Goal: Task Accomplishment & Management: Manage account settings

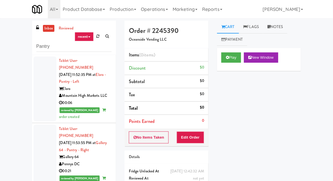
click at [46, 30] on link "inbox" at bounding box center [49, 28] width 12 height 7
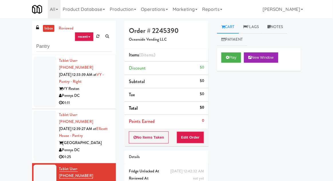
click at [43, 92] on div at bounding box center [44, 81] width 23 height 51
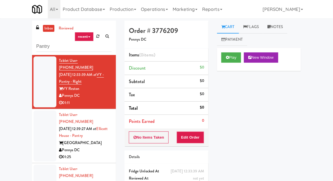
click at [46, 27] on link "inbox" at bounding box center [49, 28] width 12 height 7
click at [224, 58] on button "Play" at bounding box center [231, 57] width 20 height 10
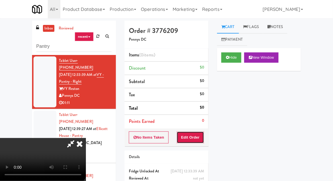
click at [189, 133] on button "Edit Order" at bounding box center [191, 137] width 28 height 12
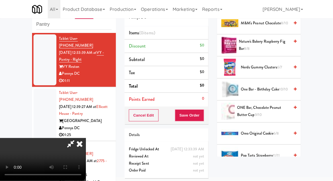
scroll to position [384, 0]
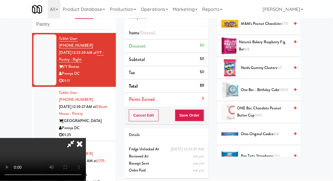
click at [277, 64] on span "Nerds Gummy Clusters 6/7" at bounding box center [265, 67] width 49 height 7
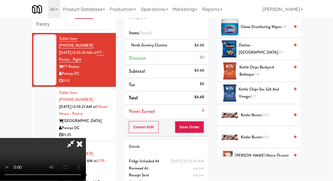
scroll to position [138, 0]
click at [276, 70] on span "Kettle Chips Backyard Barbeque 7/8" at bounding box center [264, 71] width 50 height 14
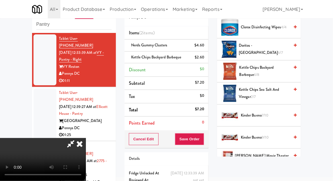
click at [264, 86] on span "Kettle Chips Sea Salt and Vinegar 2/7" at bounding box center [264, 93] width 51 height 14
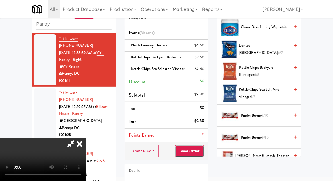
click at [203, 152] on button "Save Order" at bounding box center [189, 151] width 29 height 12
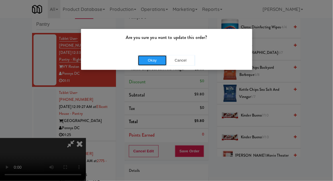
click at [151, 64] on button "Okay" at bounding box center [152, 60] width 29 height 10
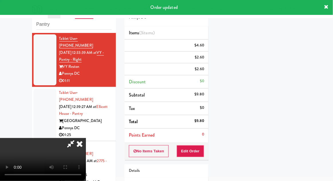
scroll to position [56, 0]
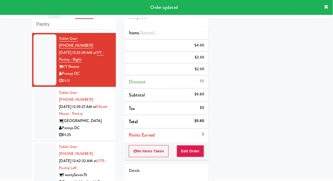
click at [36, 112] on div at bounding box center [44, 113] width 23 height 51
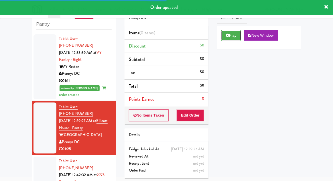
click at [229, 31] on button "Play" at bounding box center [231, 35] width 20 height 10
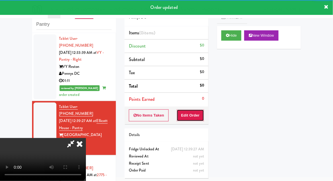
click at [203, 111] on button "Edit Order" at bounding box center [191, 115] width 28 height 12
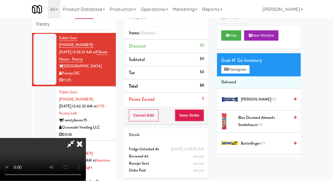
click at [254, 70] on div "Grab N' Go Inventory Planogram" at bounding box center [259, 64] width 84 height 23
click at [249, 70] on button "Planogram" at bounding box center [235, 69] width 28 height 9
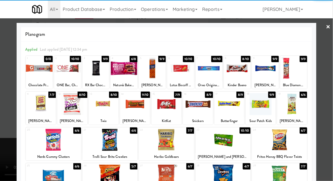
click at [35, 109] on div at bounding box center [41, 104] width 30 height 22
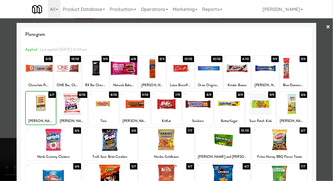
click at [329, 42] on div at bounding box center [166, 90] width 333 height 181
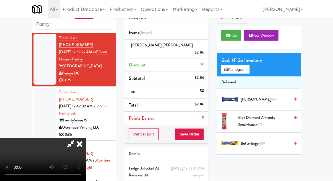
click at [207, 46] on li "[PERSON_NAME] Buddy Bar $2.86" at bounding box center [167, 49] width 84 height 19
click at [205, 53] on icon at bounding box center [204, 55] width 3 height 4
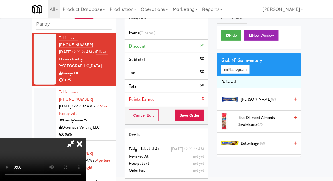
scroll to position [21, 0]
click at [248, 70] on button "Planogram" at bounding box center [235, 69] width 28 height 9
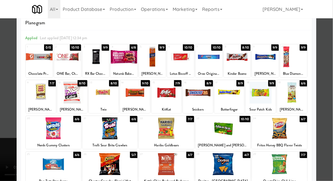
scroll to position [11, 0]
click at [101, 98] on div at bounding box center [104, 93] width 30 height 22
click at [325, 48] on div at bounding box center [166, 90] width 333 height 181
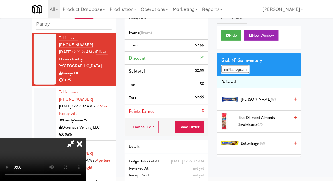
click at [245, 65] on button "Planogram" at bounding box center [235, 69] width 28 height 9
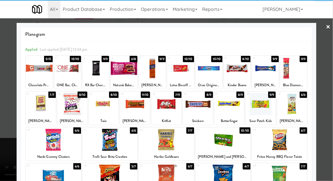
click at [264, 72] on div at bounding box center [265, 68] width 27 height 22
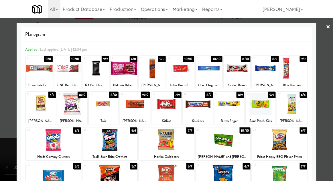
click at [328, 44] on div at bounding box center [166, 90] width 333 height 181
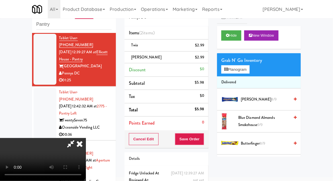
scroll to position [21, 0]
click at [204, 137] on button "Save Order" at bounding box center [189, 139] width 29 height 12
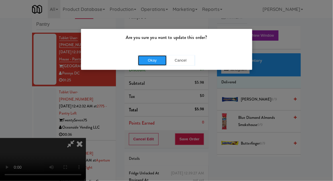
click at [155, 60] on button "Okay" at bounding box center [152, 60] width 29 height 10
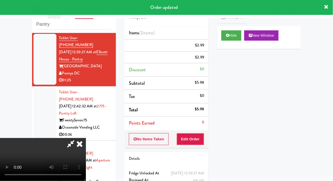
scroll to position [0, 0]
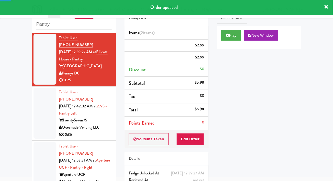
click at [42, 112] on div at bounding box center [44, 113] width 23 height 51
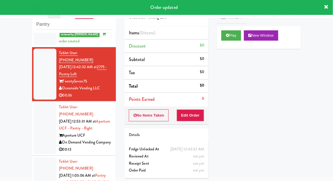
scroll to position [127, 0]
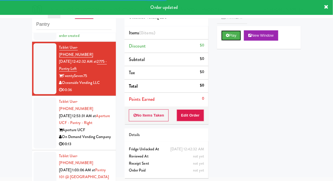
click at [222, 36] on button "Play" at bounding box center [231, 35] width 20 height 10
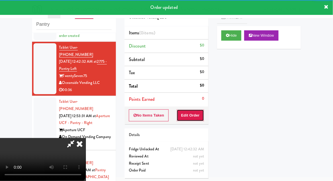
click at [182, 116] on button "Edit Order" at bounding box center [191, 115] width 28 height 12
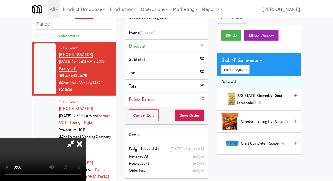
scroll to position [0, 0]
click at [247, 73] on button "Planogram" at bounding box center [235, 69] width 28 height 9
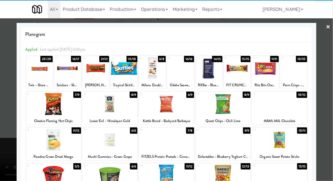
click at [65, 69] on div at bounding box center [67, 68] width 27 height 22
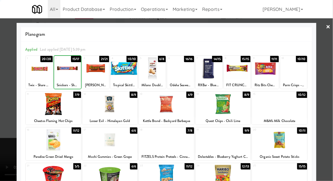
click at [326, 78] on div at bounding box center [166, 90] width 333 height 181
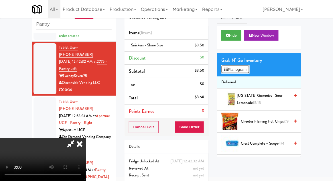
click at [249, 72] on button "Planogram" at bounding box center [235, 69] width 28 height 9
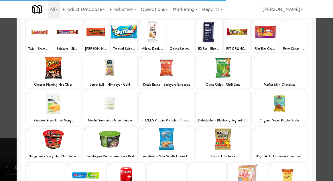
scroll to position [38, 0]
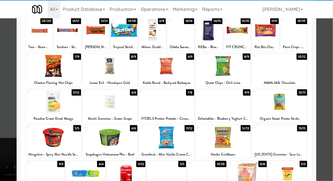
click at [212, 143] on div at bounding box center [223, 138] width 55 height 22
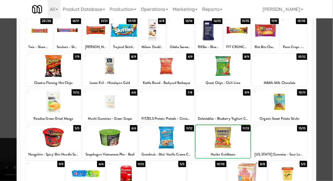
click at [220, 143] on div at bounding box center [223, 138] width 55 height 22
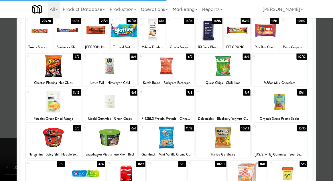
click at [331, 69] on div at bounding box center [166, 90] width 333 height 181
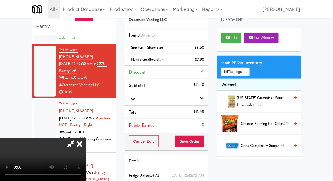
scroll to position [26, 0]
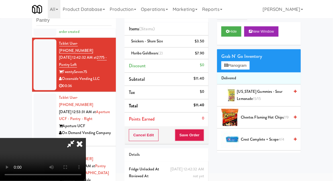
click at [77, 138] on icon at bounding box center [70, 143] width 13 height 11
click at [155, 53] on span "[PERSON_NAME] (2)" at bounding box center [147, 52] width 32 height 5
click at [202, 54] on link at bounding box center [203, 55] width 5 height 7
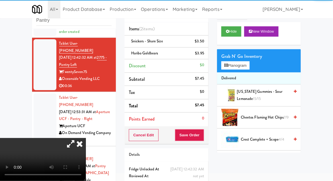
click at [77, 138] on icon at bounding box center [70, 143] width 13 height 11
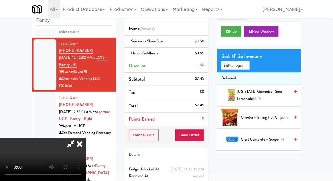
scroll to position [0, 0]
click at [245, 73] on li "Delivered" at bounding box center [259, 78] width 84 height 12
click at [248, 65] on button "Planogram" at bounding box center [235, 65] width 28 height 9
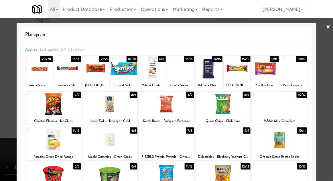
click at [40, 70] on div at bounding box center [39, 68] width 27 height 22
click at [330, 65] on div at bounding box center [166, 90] width 333 height 181
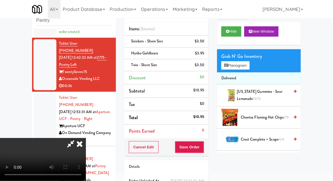
scroll to position [21, 0]
click at [248, 67] on button "Planogram" at bounding box center [235, 65] width 28 height 9
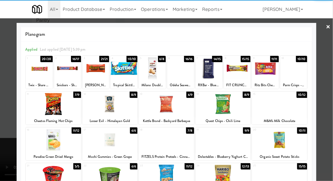
click at [54, 145] on div at bounding box center [53, 140] width 55 height 22
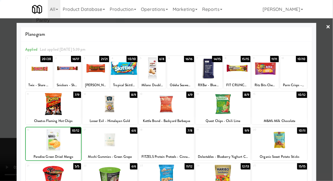
click at [328, 67] on div at bounding box center [166, 90] width 333 height 181
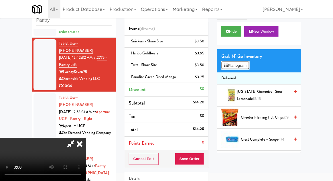
click at [247, 67] on button "Planogram" at bounding box center [235, 65] width 28 height 9
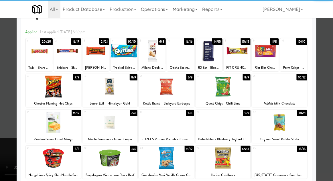
scroll to position [17, 0]
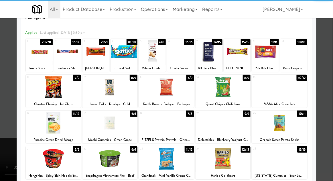
click at [101, 114] on div "17" at bounding box center [97, 113] width 26 height 5
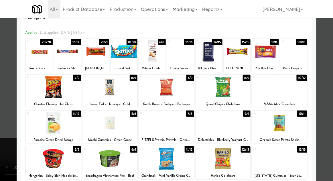
click at [329, 67] on div at bounding box center [166, 90] width 333 height 181
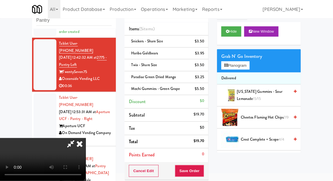
scroll to position [21, 0]
click at [203, 168] on button "Save Order" at bounding box center [189, 171] width 29 height 12
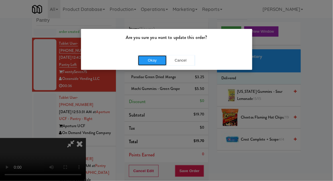
click at [147, 60] on button "Okay" at bounding box center [152, 60] width 29 height 10
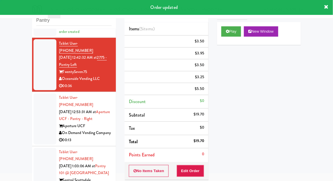
scroll to position [0, 0]
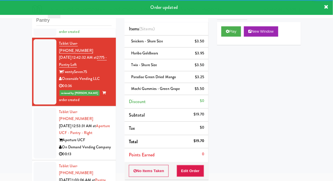
click at [44, 117] on div at bounding box center [44, 133] width 23 height 51
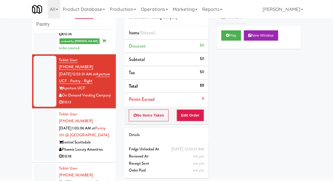
scroll to position [184, 0]
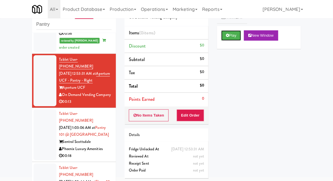
click at [223, 32] on button "Play" at bounding box center [231, 35] width 20 height 10
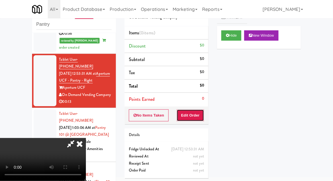
click at [196, 113] on button "Edit Order" at bounding box center [191, 115] width 28 height 12
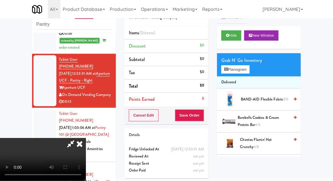
scroll to position [21, 0]
click at [244, 72] on button "Planogram" at bounding box center [235, 69] width 28 height 9
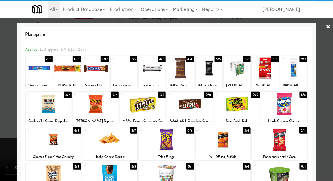
click at [40, 111] on div at bounding box center [49, 104] width 46 height 22
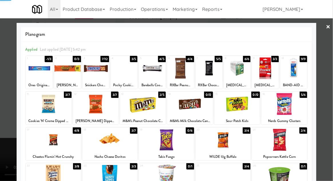
click at [330, 72] on div at bounding box center [166, 90] width 333 height 181
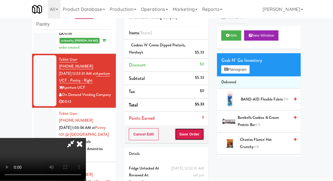
click at [201, 136] on button "Save Order" at bounding box center [189, 134] width 29 height 12
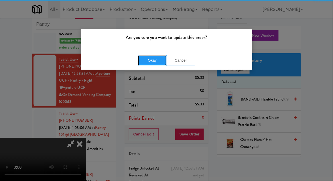
click at [147, 57] on button "Okay" at bounding box center [152, 60] width 29 height 10
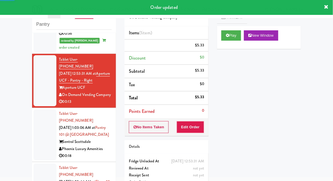
click at [44, 109] on div at bounding box center [44, 134] width 23 height 51
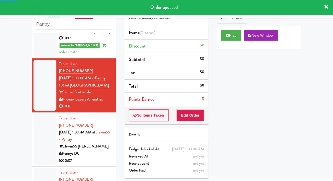
scroll to position [248, 0]
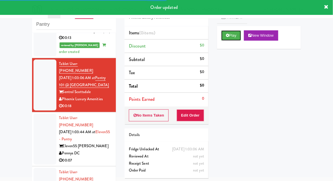
click at [226, 36] on button "Play" at bounding box center [231, 35] width 20 height 10
click at [196, 113] on button "Edit Order" at bounding box center [191, 115] width 28 height 12
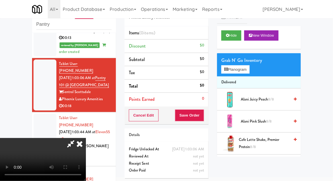
scroll to position [0, 0]
click at [247, 70] on button "Planogram" at bounding box center [235, 69] width 28 height 9
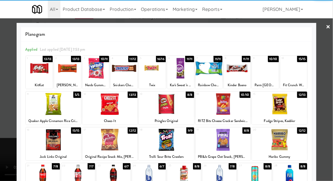
click at [49, 147] on div at bounding box center [53, 140] width 55 height 22
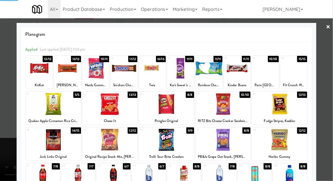
click at [329, 79] on div at bounding box center [166, 90] width 333 height 181
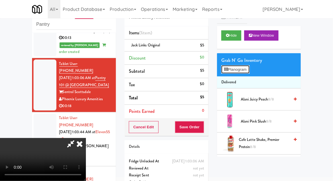
click at [247, 73] on button "Planogram" at bounding box center [235, 69] width 28 height 9
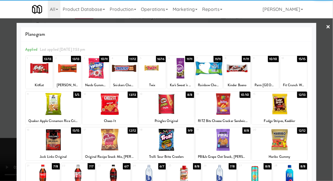
click at [41, 112] on div at bounding box center [53, 104] width 55 height 22
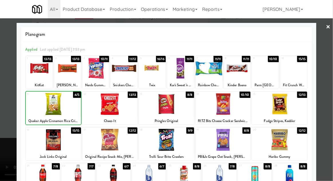
click at [332, 73] on div at bounding box center [166, 90] width 333 height 181
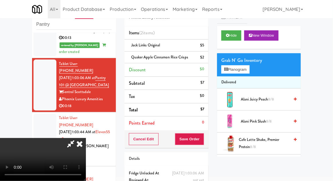
scroll to position [21, 0]
click at [204, 135] on button "Save Order" at bounding box center [189, 139] width 29 height 12
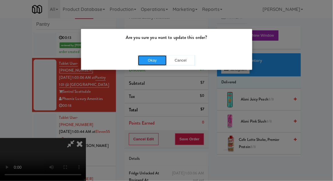
click at [154, 61] on button "Okay" at bounding box center [152, 60] width 29 height 10
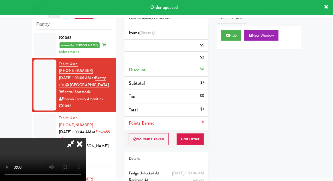
scroll to position [0, 0]
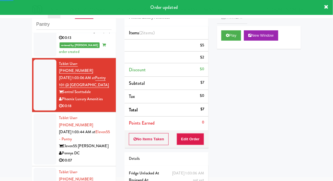
click at [39, 114] on div at bounding box center [44, 139] width 23 height 51
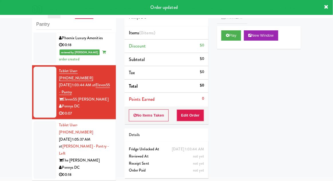
scroll to position [317, 0]
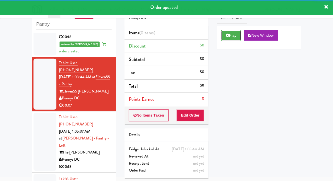
click at [229, 40] on button "Play" at bounding box center [231, 35] width 20 height 10
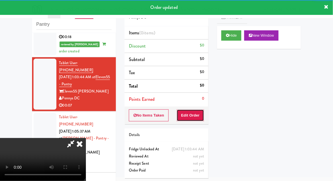
click at [193, 114] on button "Edit Order" at bounding box center [191, 115] width 28 height 12
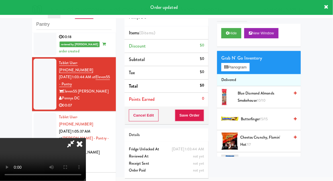
scroll to position [0, 0]
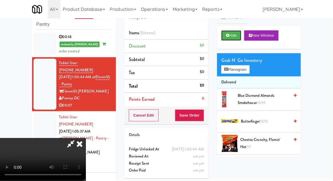
click at [241, 37] on button "Hide" at bounding box center [231, 35] width 20 height 10
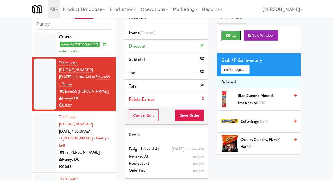
click at [241, 35] on button "Play" at bounding box center [231, 35] width 20 height 10
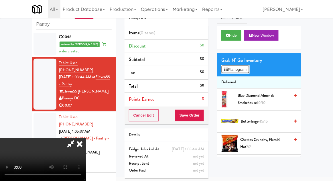
click at [249, 69] on button "Planogram" at bounding box center [235, 69] width 28 height 9
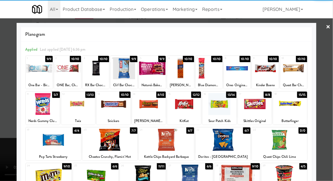
click at [47, 106] on div at bounding box center [43, 104] width 34 height 22
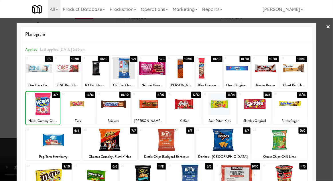
click at [331, 63] on div at bounding box center [166, 90] width 333 height 181
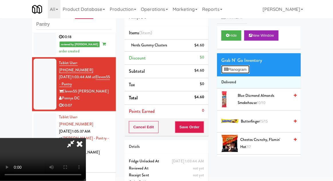
click at [247, 72] on button "Planogram" at bounding box center [235, 69] width 28 height 9
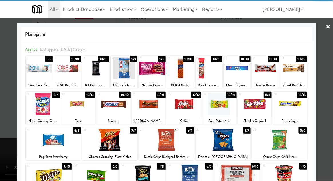
click at [222, 141] on div at bounding box center [223, 140] width 55 height 22
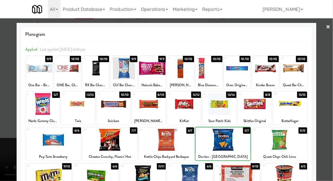
click at [329, 64] on div at bounding box center [166, 90] width 333 height 181
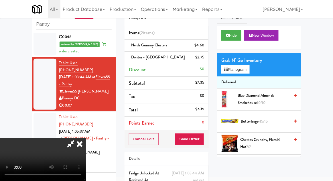
scroll to position [21, 0]
click at [204, 142] on button "Save Order" at bounding box center [189, 139] width 29 height 12
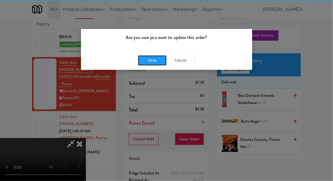
click at [153, 61] on button "Okay" at bounding box center [152, 60] width 29 height 10
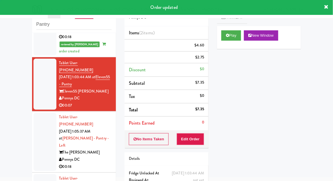
scroll to position [0, 0]
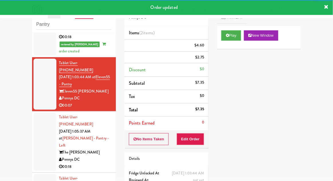
click at [36, 113] on div at bounding box center [44, 142] width 23 height 58
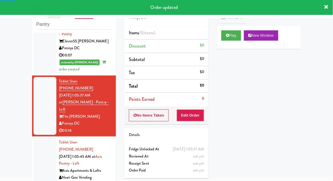
scroll to position [371, 0]
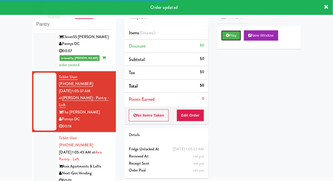
click at [223, 37] on button "Play" at bounding box center [231, 35] width 20 height 10
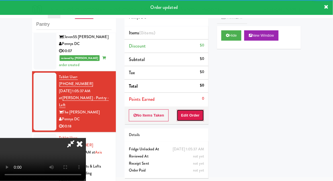
click at [194, 115] on button "Edit Order" at bounding box center [191, 115] width 28 height 12
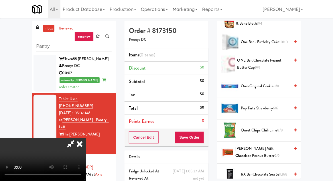
scroll to position [476, 0]
click at [250, 109] on span "Pop Tarts Strawberry 6/6" at bounding box center [265, 108] width 49 height 7
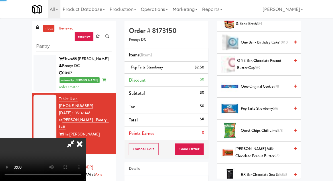
click at [251, 106] on span "Pop Tarts Strawberry 5/6" at bounding box center [265, 108] width 49 height 7
click at [253, 106] on span "Pop Tarts Strawberry 4/6" at bounding box center [265, 108] width 49 height 7
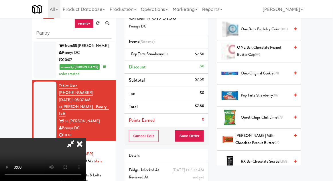
scroll to position [22, 0]
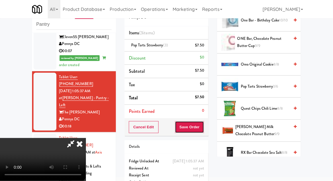
click at [201, 132] on button "Save Order" at bounding box center [189, 127] width 29 height 12
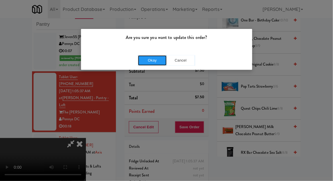
click at [147, 64] on button "Okay" at bounding box center [152, 60] width 29 height 10
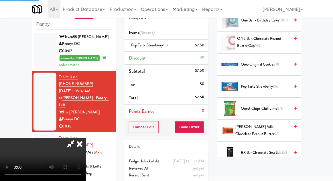
scroll to position [56, 0]
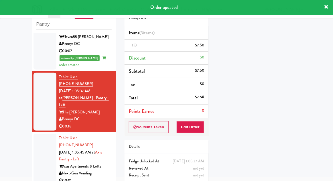
click at [36, 134] on div at bounding box center [44, 159] width 23 height 51
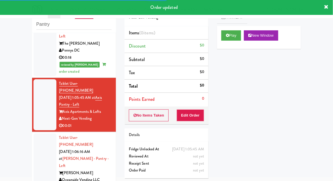
scroll to position [435, 0]
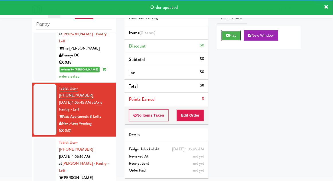
click at [232, 33] on button "Play" at bounding box center [231, 35] width 20 height 10
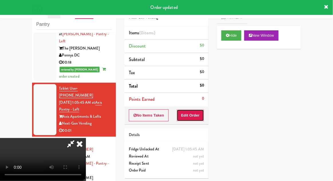
click at [190, 110] on button "Edit Order" at bounding box center [191, 115] width 28 height 12
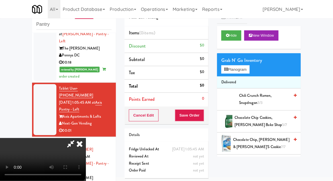
scroll to position [0, 0]
click at [86, 138] on icon at bounding box center [79, 143] width 13 height 11
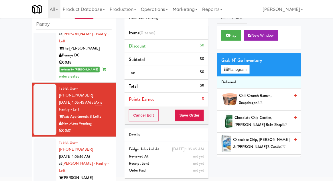
click at [33, 137] on li "Tablet User · (951) 502-3292 [DATE] 1:06:16 AM at [PERSON_NAME] - Pantry - Left…" at bounding box center [74, 167] width 84 height 61
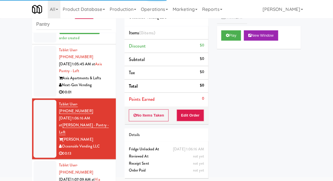
scroll to position [474, 0]
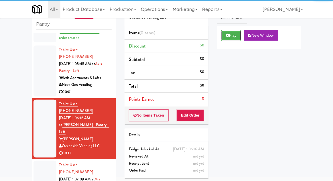
click at [229, 36] on icon at bounding box center [227, 35] width 3 height 4
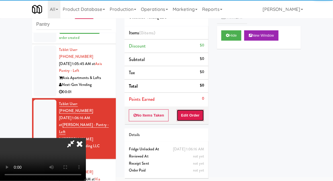
click at [199, 110] on button "Edit Order" at bounding box center [191, 115] width 28 height 12
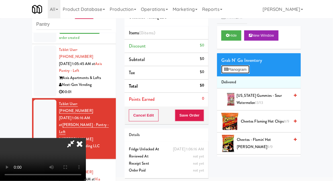
click at [246, 72] on button "Planogram" at bounding box center [235, 69] width 28 height 9
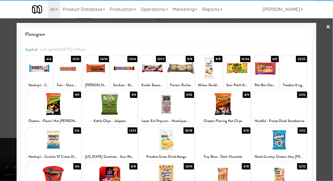
click at [268, 68] on div at bounding box center [265, 68] width 27 height 22
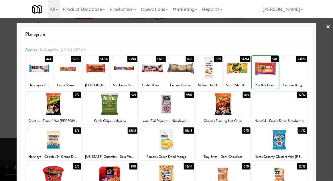
click at [331, 70] on div at bounding box center [166, 90] width 333 height 181
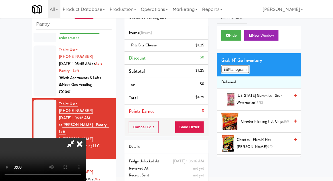
click at [243, 71] on button "Planogram" at bounding box center [235, 69] width 28 height 9
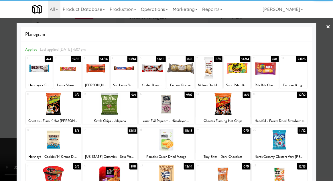
click at [68, 76] on div at bounding box center [67, 68] width 27 height 22
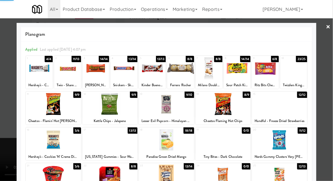
click at [329, 89] on div at bounding box center [166, 90] width 333 height 181
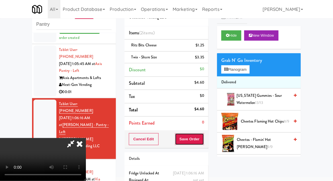
click at [203, 141] on button "Save Order" at bounding box center [189, 139] width 29 height 12
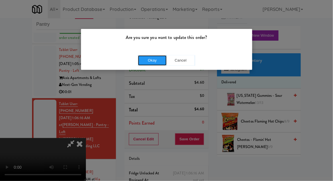
click at [147, 60] on button "Okay" at bounding box center [152, 60] width 29 height 10
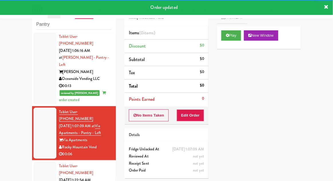
scroll to position [540, 0]
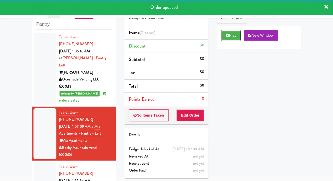
click at [235, 33] on button "Play" at bounding box center [231, 35] width 20 height 10
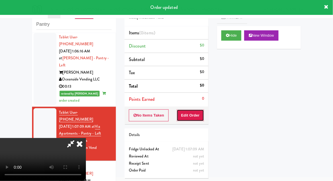
click at [201, 111] on button "Edit Order" at bounding box center [191, 115] width 28 height 12
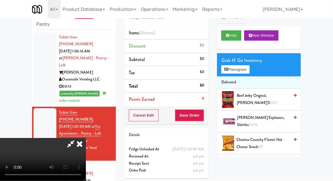
scroll to position [21, 0]
click at [245, 69] on button "Planogram" at bounding box center [235, 69] width 28 height 9
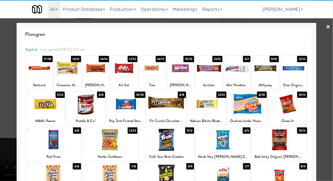
click at [241, 75] on div at bounding box center [237, 68] width 27 height 22
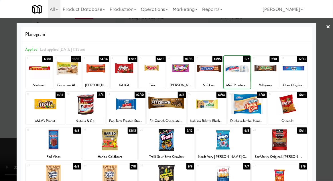
click at [330, 73] on div at bounding box center [166, 90] width 333 height 181
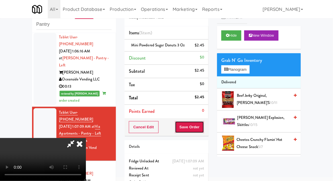
click at [204, 123] on button "Save Order" at bounding box center [189, 127] width 29 height 12
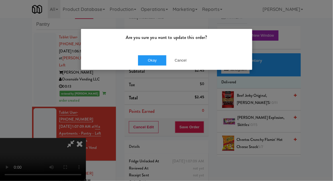
click at [147, 70] on div "Are you sure you want to update this order? Okay Cancel" at bounding box center [167, 50] width 172 height 42
click at [144, 59] on button "Okay" at bounding box center [152, 60] width 29 height 10
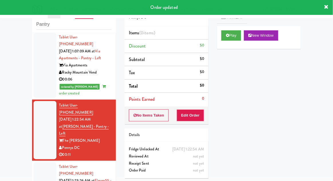
scroll to position [613, 0]
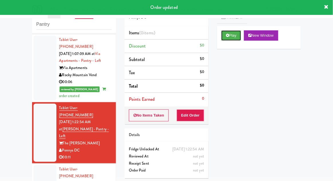
click at [235, 36] on button "Play" at bounding box center [231, 35] width 20 height 10
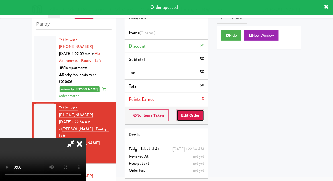
click at [195, 111] on button "Edit Order" at bounding box center [191, 115] width 28 height 12
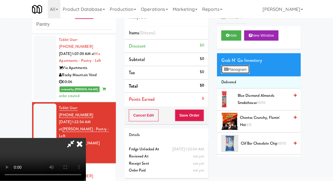
click at [247, 73] on button "Planogram" at bounding box center [235, 69] width 28 height 9
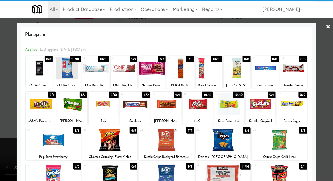
click at [284, 174] on div at bounding box center [279, 176] width 55 height 22
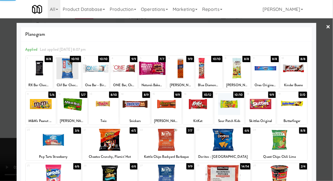
click at [329, 145] on div at bounding box center [166, 90] width 333 height 181
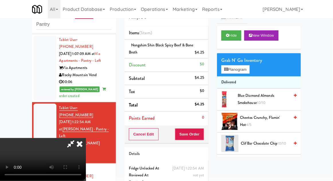
click at [252, 59] on div "Grab N' Go Inventory" at bounding box center [258, 60] width 75 height 9
click at [257, 119] on span "Cheetos Crunchy, Flamin' Hot 4/5" at bounding box center [265, 121] width 50 height 14
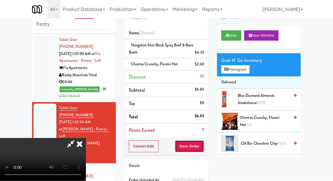
click at [203, 148] on button "Save Order" at bounding box center [189, 146] width 29 height 12
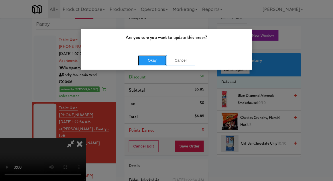
click at [152, 60] on button "Okay" at bounding box center [152, 60] width 29 height 10
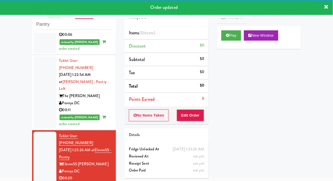
scroll to position [661, 0]
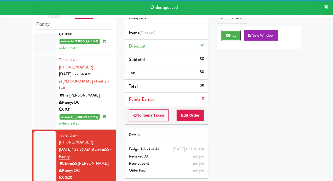
click at [233, 35] on button "Play" at bounding box center [231, 35] width 20 height 10
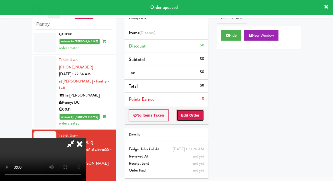
click at [197, 115] on button "Edit Order" at bounding box center [191, 115] width 28 height 12
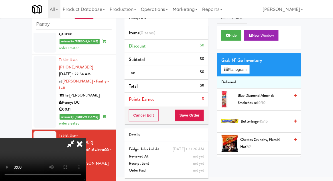
scroll to position [0, 0]
click at [240, 72] on button "Planogram" at bounding box center [235, 69] width 28 height 9
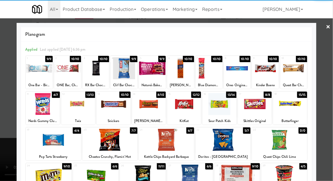
click at [228, 143] on div at bounding box center [223, 140] width 55 height 22
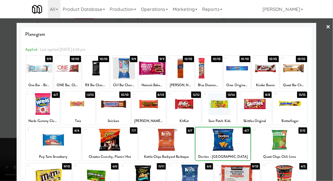
click at [3, 133] on div at bounding box center [166, 90] width 333 height 181
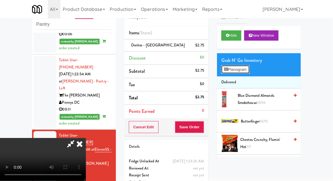
click at [242, 70] on button "Planogram" at bounding box center [235, 69] width 28 height 9
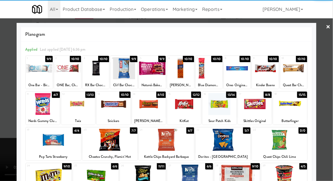
click at [36, 74] on div at bounding box center [39, 68] width 27 height 22
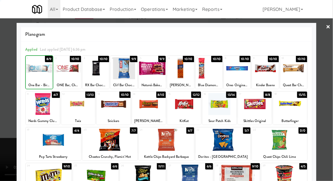
click at [328, 82] on div at bounding box center [166, 90] width 333 height 181
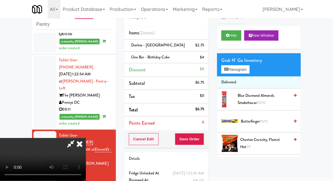
scroll to position [21, 0]
click at [203, 142] on button "Save Order" at bounding box center [189, 139] width 29 height 12
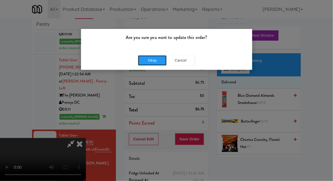
click at [145, 58] on button "Okay" at bounding box center [152, 60] width 29 height 10
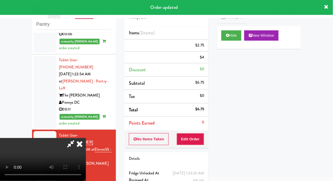
scroll to position [0, 0]
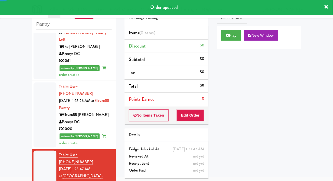
scroll to position [743, 0]
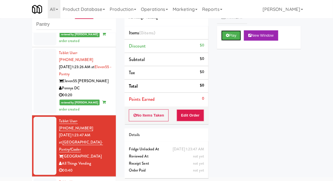
click at [237, 30] on button "Play" at bounding box center [231, 35] width 20 height 10
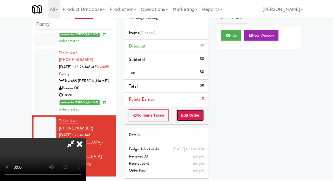
click at [191, 118] on button "Edit Order" at bounding box center [191, 115] width 28 height 12
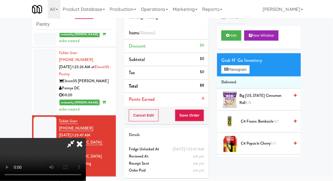
scroll to position [0, 0]
click at [240, 73] on button "Planogram" at bounding box center [235, 69] width 28 height 9
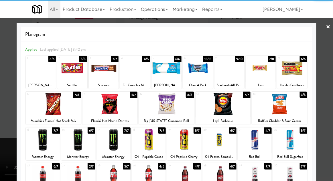
click at [99, 113] on div at bounding box center [109, 104] width 55 height 22
click at [322, 88] on div at bounding box center [166, 90] width 333 height 181
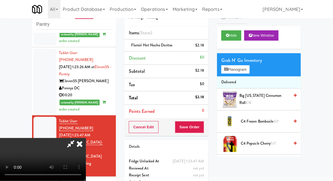
scroll to position [21, 0]
click at [241, 69] on button "Planogram" at bounding box center [235, 69] width 28 height 9
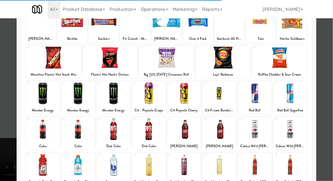
scroll to position [72, 0]
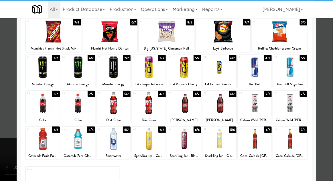
click at [76, 139] on div at bounding box center [78, 139] width 34 height 22
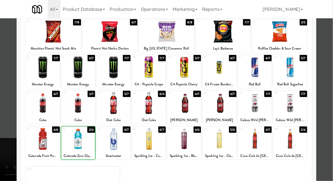
click at [329, 86] on div at bounding box center [166, 90] width 333 height 181
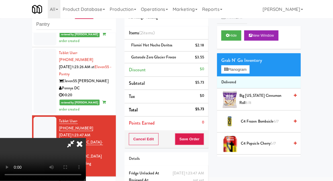
click at [206, 59] on li "Gatorade Zero Glacier Freeze $3.55" at bounding box center [167, 58] width 84 height 12
click at [205, 59] on icon at bounding box center [204, 60] width 3 height 4
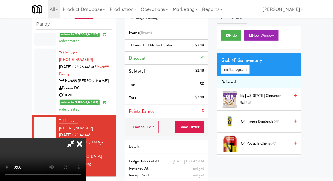
scroll to position [21, 0]
click at [244, 70] on button "Planogram" at bounding box center [235, 69] width 28 height 9
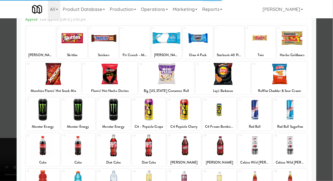
scroll to position [30, 0]
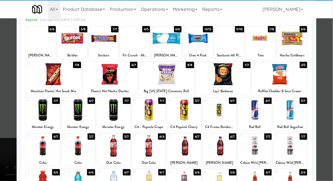
click at [77, 149] on div at bounding box center [78, 146] width 34 height 22
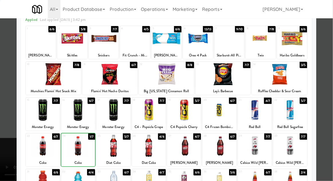
click at [324, 84] on div at bounding box center [166, 90] width 333 height 181
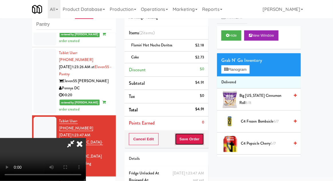
click at [204, 137] on button "Save Order" at bounding box center [189, 139] width 29 height 12
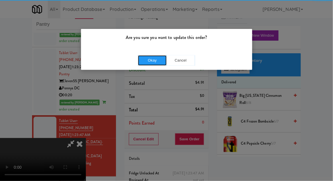
click at [143, 56] on button "Okay" at bounding box center [152, 60] width 29 height 10
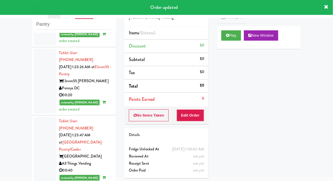
scroll to position [757, 0]
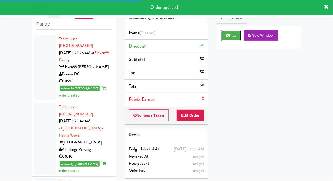
click at [233, 36] on button "Play" at bounding box center [231, 35] width 20 height 10
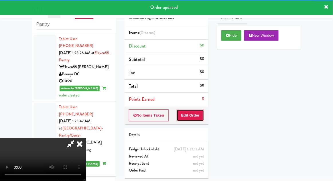
click at [198, 112] on button "Edit Order" at bounding box center [191, 115] width 28 height 12
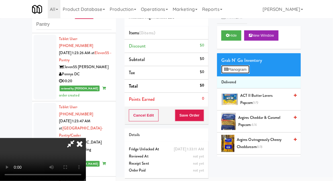
click at [248, 72] on button "Planogram" at bounding box center [235, 69] width 28 height 9
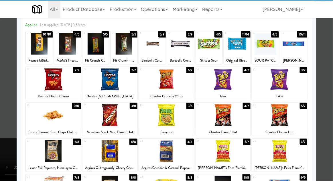
scroll to position [25, 0]
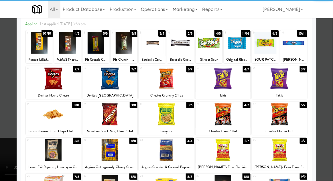
click at [234, 147] on div at bounding box center [223, 150] width 55 height 22
click at [3, 138] on div at bounding box center [166, 90] width 333 height 181
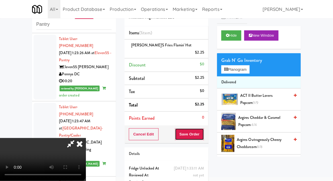
click at [202, 130] on button "Save Order" at bounding box center [189, 134] width 29 height 12
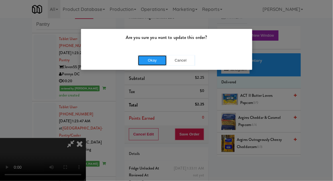
click at [141, 62] on button "Okay" at bounding box center [152, 60] width 29 height 10
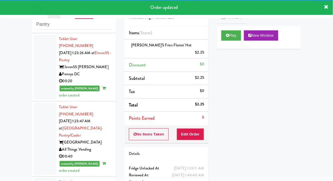
scroll to position [771, 0]
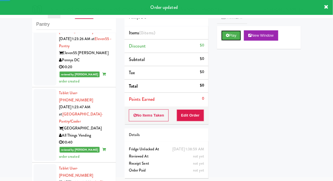
click at [236, 37] on button "Play" at bounding box center [231, 35] width 20 height 10
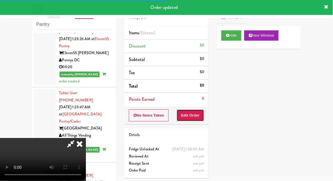
click at [199, 109] on button "Edit Order" at bounding box center [191, 115] width 28 height 12
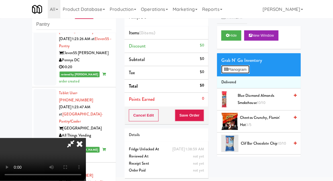
click at [247, 71] on button "Planogram" at bounding box center [235, 69] width 28 height 9
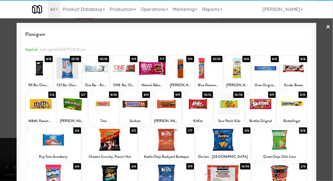
click at [266, 108] on div at bounding box center [261, 104] width 30 height 22
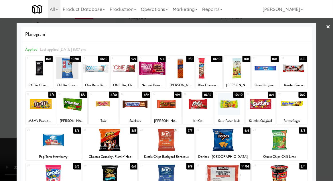
click at [330, 94] on div at bounding box center [166, 90] width 333 height 181
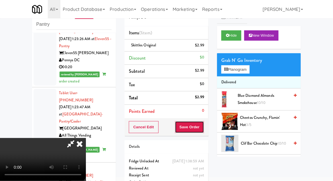
click at [203, 131] on button "Save Order" at bounding box center [189, 127] width 29 height 12
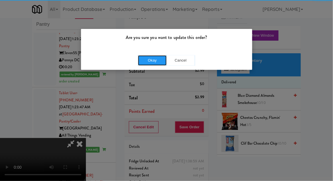
click at [150, 62] on button "Okay" at bounding box center [152, 60] width 29 height 10
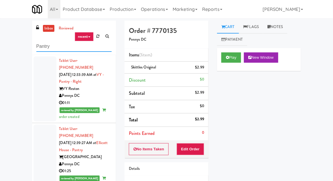
click at [40, 47] on input "Pantry" at bounding box center [73, 46] width 75 height 11
click at [38, 46] on input "Pantry" at bounding box center [73, 46] width 75 height 11
type input "Ambient"
click at [24, 51] on div "inbox reviewed recent all unclear take inventory issue suspicious failed recent…" at bounding box center [166, 126] width 333 height 210
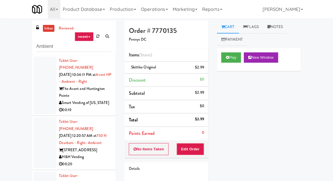
click at [42, 84] on div at bounding box center [44, 85] width 23 height 58
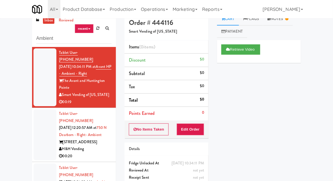
click at [37, 130] on div at bounding box center [44, 134] width 23 height 51
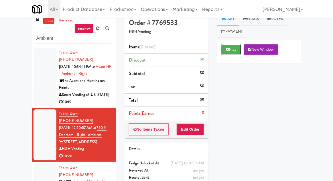
click at [234, 47] on button "Play" at bounding box center [231, 49] width 20 height 10
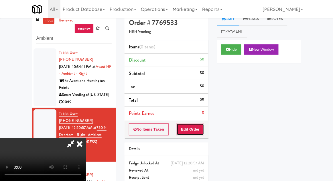
click at [198, 126] on button "Edit Order" at bounding box center [191, 129] width 28 height 12
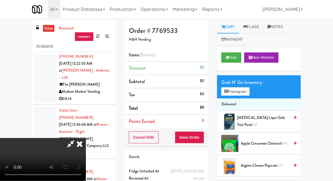
scroll to position [22, 0]
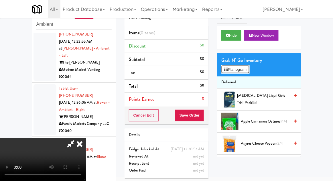
click at [248, 73] on button "Planogram" at bounding box center [235, 69] width 28 height 9
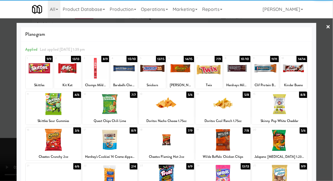
click at [297, 72] on div at bounding box center [293, 68] width 27 height 22
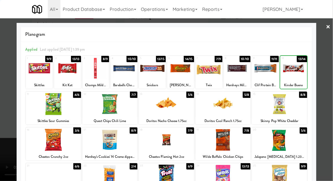
click at [329, 70] on div at bounding box center [166, 90] width 333 height 181
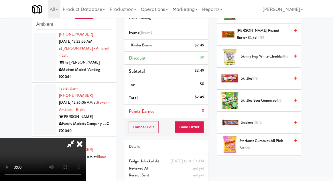
scroll to position [500, 0]
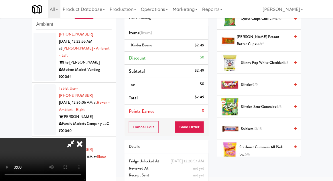
click at [264, 127] on span "Snickers 13/15" at bounding box center [265, 128] width 49 height 7
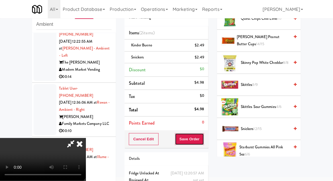
click at [204, 141] on button "Save Order" at bounding box center [189, 139] width 29 height 12
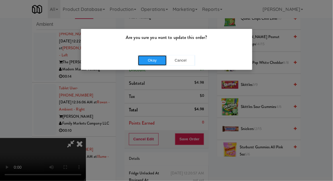
click at [143, 59] on button "Okay" at bounding box center [152, 60] width 29 height 10
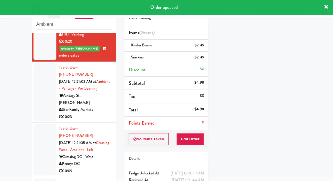
scroll to position [100, 0]
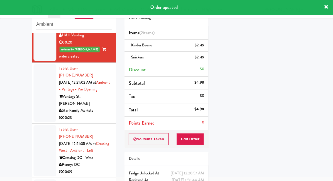
click at [41, 94] on div at bounding box center [44, 93] width 23 height 58
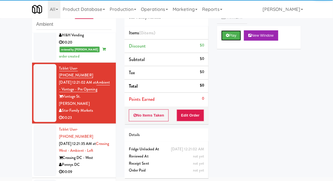
click at [237, 40] on button "Play" at bounding box center [231, 35] width 20 height 10
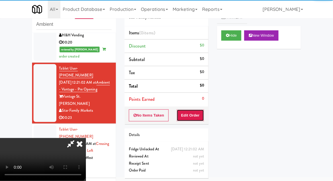
click at [196, 120] on button "Edit Order" at bounding box center [191, 115] width 28 height 12
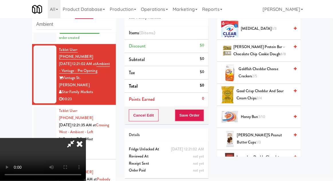
click at [264, 116] on span "3/10" at bounding box center [261, 116] width 7 height 5
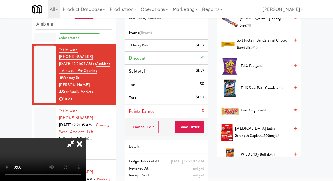
scroll to position [495, 0]
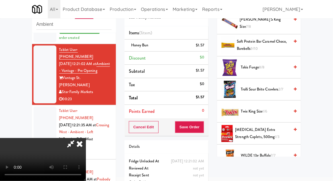
click at [262, 111] on span "Twix King Size 1/6" at bounding box center [265, 111] width 49 height 7
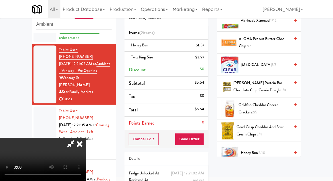
scroll to position [0, 0]
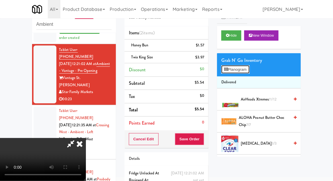
click at [241, 67] on button "Planogram" at bounding box center [235, 69] width 28 height 9
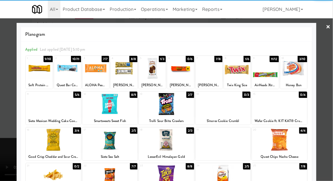
click at [189, 148] on div at bounding box center [166, 140] width 55 height 22
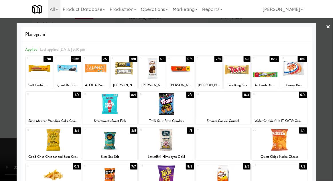
click at [9, 124] on div at bounding box center [166, 90] width 333 height 181
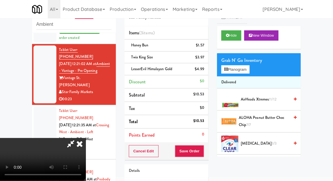
scroll to position [38, 0]
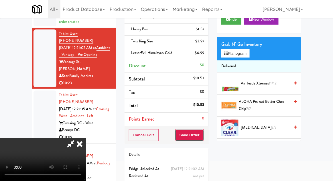
click at [203, 133] on button "Save Order" at bounding box center [189, 135] width 29 height 12
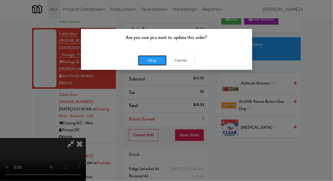
click at [140, 64] on button "Okay" at bounding box center [152, 60] width 29 height 10
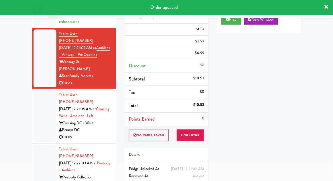
scroll to position [0, 0]
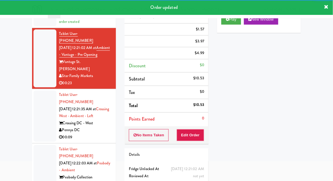
click at [39, 109] on div at bounding box center [44, 115] width 23 height 51
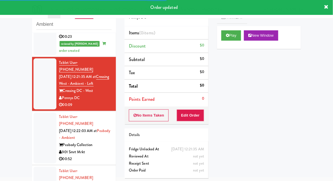
scroll to position [182, 0]
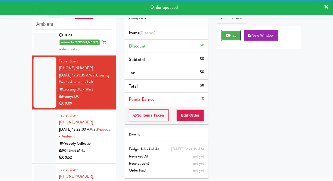
click at [235, 31] on button "Play" at bounding box center [231, 35] width 20 height 10
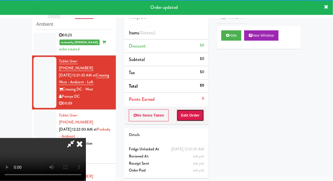
click at [193, 115] on button "Edit Order" at bounding box center [191, 115] width 28 height 12
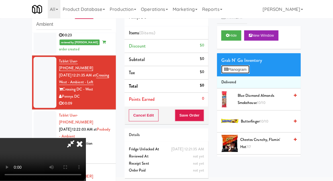
click at [242, 69] on button "Planogram" at bounding box center [235, 69] width 28 height 9
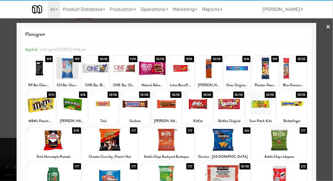
click at [182, 77] on div at bounding box center [180, 68] width 27 height 22
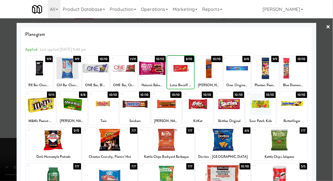
click at [182, 76] on div at bounding box center [180, 68] width 27 height 22
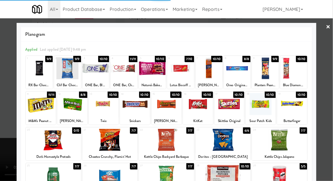
click at [6, 127] on div at bounding box center [166, 90] width 333 height 181
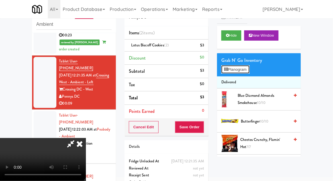
click at [241, 69] on button "Planogram" at bounding box center [235, 69] width 28 height 9
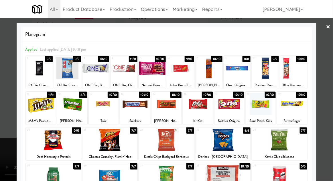
click at [10, 118] on div at bounding box center [166, 90] width 333 height 181
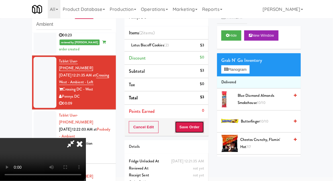
click at [201, 132] on button "Save Order" at bounding box center [189, 127] width 29 height 12
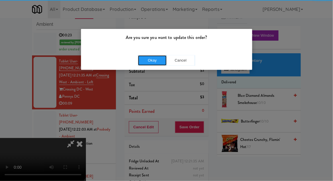
click at [146, 61] on button "Okay" at bounding box center [152, 60] width 29 height 10
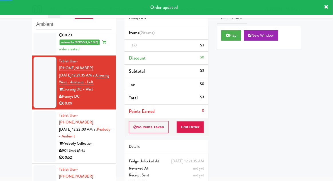
click at [40, 112] on div at bounding box center [44, 136] width 23 height 51
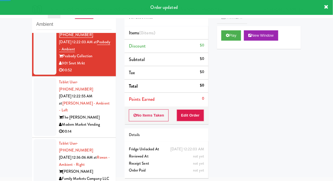
scroll to position [283, 0]
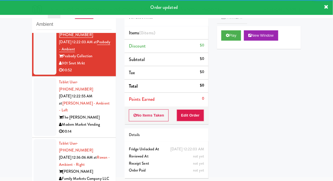
click at [43, 139] on div at bounding box center [44, 164] width 23 height 51
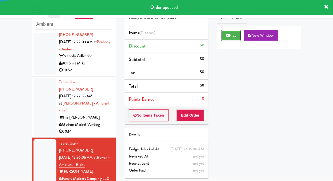
click at [232, 35] on button "Play" at bounding box center [231, 35] width 20 height 10
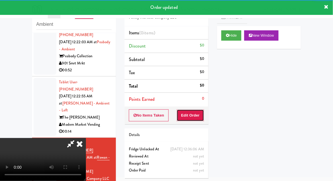
click at [196, 110] on button "Edit Order" at bounding box center [191, 115] width 28 height 12
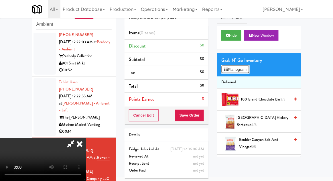
click at [245, 70] on button "Planogram" at bounding box center [235, 69] width 28 height 9
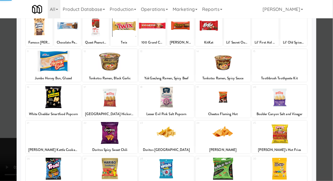
scroll to position [72, 0]
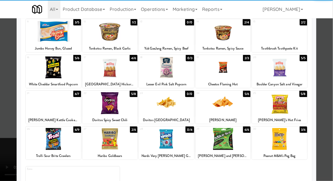
click at [45, 137] on div at bounding box center [53, 139] width 55 height 22
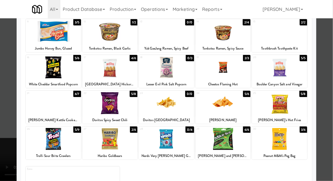
click at [0, 120] on div at bounding box center [166, 90] width 333 height 181
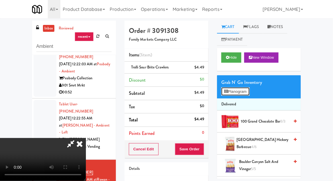
click at [247, 88] on button "Planogram" at bounding box center [235, 91] width 28 height 9
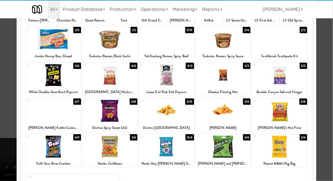
scroll to position [72, 0]
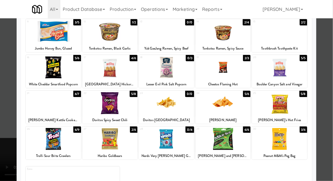
click at [231, 144] on div at bounding box center [223, 139] width 55 height 22
click at [1, 146] on div at bounding box center [166, 90] width 333 height 181
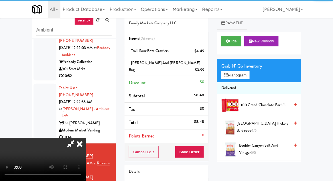
scroll to position [26, 0]
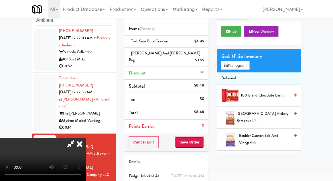
click at [202, 137] on button "Save Order" at bounding box center [189, 142] width 29 height 12
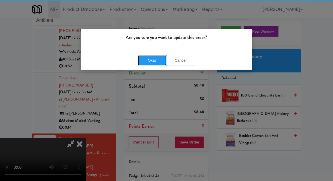
click at [149, 61] on button "Okay" at bounding box center [152, 60] width 29 height 10
click at [148, 62] on div "Okay Cancel" at bounding box center [166, 60] width 171 height 19
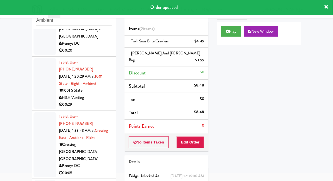
scroll to position [854, 0]
